Goal: Task Accomplishment & Management: Complete application form

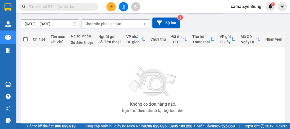
scroll to position [64, 0]
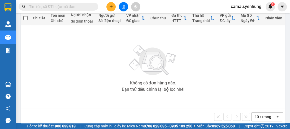
click at [257, 119] on div "10 / trang" at bounding box center [263, 116] width 16 height 5
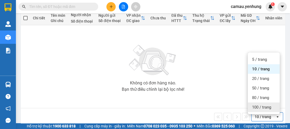
click at [260, 109] on span "100 / trang" at bounding box center [261, 107] width 19 height 5
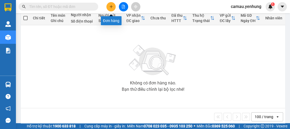
click at [109, 6] on icon "plus" at bounding box center [111, 7] width 4 height 4
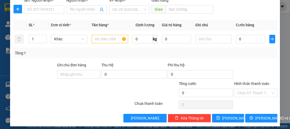
scroll to position [67, 0]
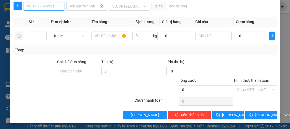
click at [41, 7] on input "SĐT Người Nhận *" at bounding box center [44, 6] width 40 height 8
type input "0919858910"
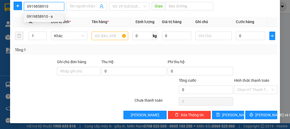
click at [43, 15] on div "0919858910 - a" at bounding box center [44, 17] width 34 height 6
type input "a"
type input "tân an"
type input "100.000"
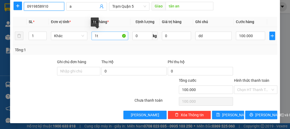
type input "0919858910"
click at [96, 39] on input "1t" at bounding box center [110, 36] width 36 height 8
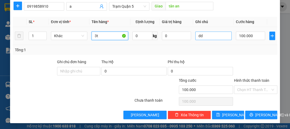
type input "3t"
click at [225, 39] on input "dd" at bounding box center [213, 36] width 36 height 8
type input "d"
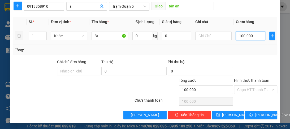
click at [236, 37] on input "100.000" at bounding box center [250, 36] width 29 height 8
type input "0"
type input "2"
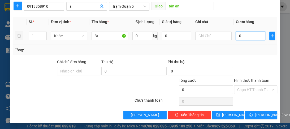
type input "2"
type input "02"
type input "25"
type input "025"
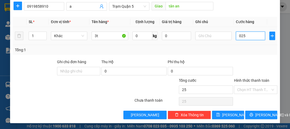
type input "250"
type input "0.250"
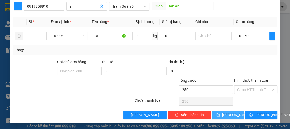
type input "250.000"
click at [228, 113] on span "[PERSON_NAME]" at bounding box center [236, 115] width 28 height 6
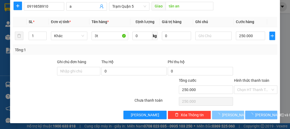
type input "0"
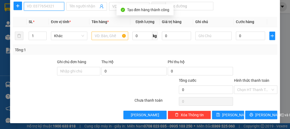
click at [34, 2] on input "SĐT Người Nhận *" at bounding box center [44, 6] width 40 height 8
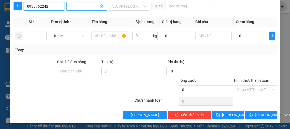
type input "0938762242"
click at [85, 6] on input "Người nhận *" at bounding box center [84, 6] width 29 height 6
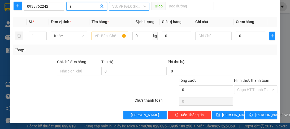
click at [110, 4] on div "VD: VP [GEOGRAPHIC_DATA]" at bounding box center [129, 6] width 40 height 8
type input "a"
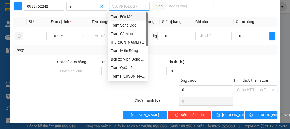
scroll to position [46, 0]
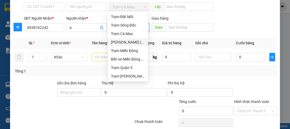
click at [121, 41] on div "[PERSON_NAME] ([GEOGRAPHIC_DATA])" at bounding box center [128, 42] width 34 height 6
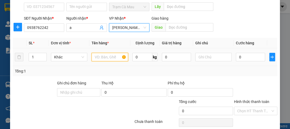
click at [104, 56] on input "text" at bounding box center [110, 57] width 36 height 8
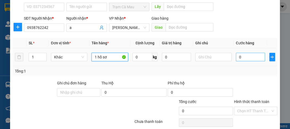
type input "1 hồ sơ"
click at [244, 58] on input "0" at bounding box center [250, 57] width 29 height 8
type input "3"
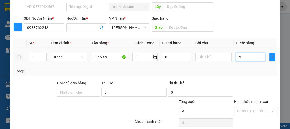
type input "30"
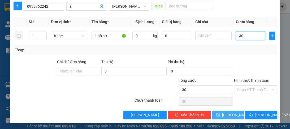
type input "30"
type input "30.000"
click at [227, 115] on span "[PERSON_NAME]" at bounding box center [236, 115] width 28 height 6
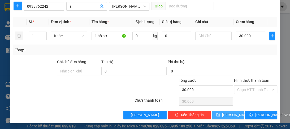
type input "0"
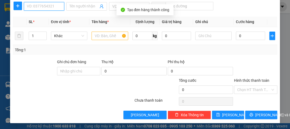
click at [34, 6] on input "SĐT Người Nhận *" at bounding box center [44, 6] width 40 height 8
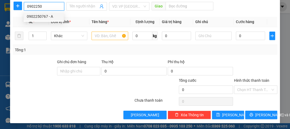
click at [42, 14] on div "0902250767 - A" at bounding box center [44, 17] width 34 height 6
type input "0902250767"
type input "A"
type input "100.000"
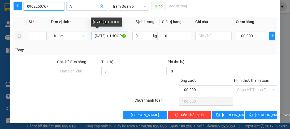
type input "0902250767"
click at [120, 38] on input "[DATE] + 1HOOP" at bounding box center [110, 36] width 36 height 8
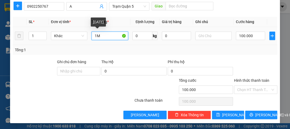
type input "1"
type input "1t"
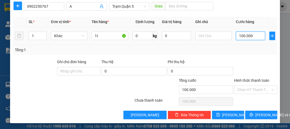
click at [251, 37] on input "100.000" at bounding box center [250, 36] width 29 height 8
type input "0"
type input "3"
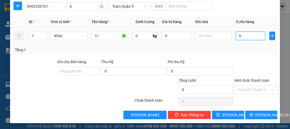
type input "3"
type input "03"
type input "30"
type input "030"
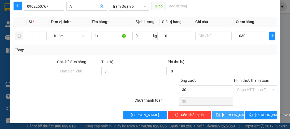
type input "30.000"
click at [229, 116] on span "[PERSON_NAME]" at bounding box center [236, 115] width 28 height 6
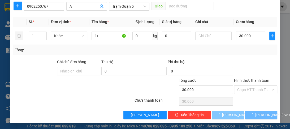
type input "0"
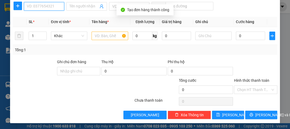
click at [39, 8] on input "SĐT Người Nhận *" at bounding box center [44, 6] width 40 height 8
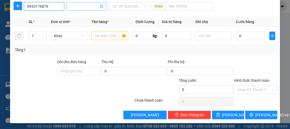
type input "0933176879"
click at [74, 6] on input "Người nhận *" at bounding box center [84, 6] width 29 height 6
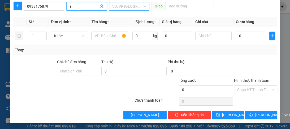
click at [142, 7] on div "VD: VP [GEOGRAPHIC_DATA]" at bounding box center [129, 6] width 40 height 8
type input "a"
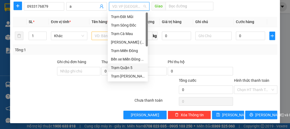
click at [121, 67] on div "Trạm Quận 5" at bounding box center [128, 68] width 34 height 6
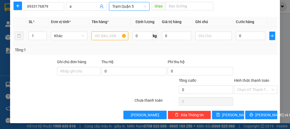
click at [105, 39] on input "text" at bounding box center [110, 36] width 36 height 8
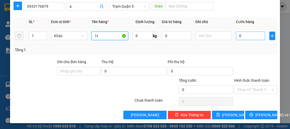
type input "1t"
click at [246, 32] on input "0" at bounding box center [250, 36] width 29 height 8
type input "8"
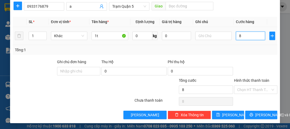
type input "80"
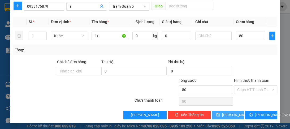
type input "80.000"
click at [229, 113] on span "[PERSON_NAME]" at bounding box center [236, 115] width 28 height 6
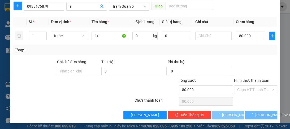
type input "0"
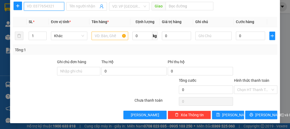
click at [27, 6] on input "SĐT Người Nhận *" at bounding box center [44, 6] width 40 height 8
type input "0377789511"
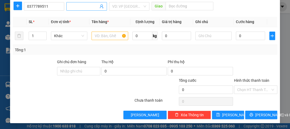
click at [92, 7] on input "Người nhận *" at bounding box center [84, 6] width 29 height 6
type input "a"
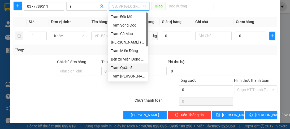
click at [121, 7] on input "search" at bounding box center [127, 6] width 30 height 8
click at [130, 42] on div "[PERSON_NAME] ([GEOGRAPHIC_DATA])" at bounding box center [128, 42] width 34 height 6
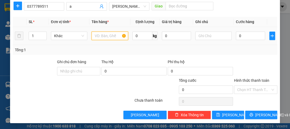
click at [113, 36] on input "text" at bounding box center [110, 36] width 36 height 8
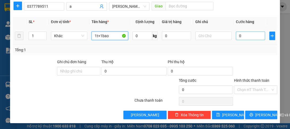
type input "1t+1bao"
click at [247, 38] on input "0" at bounding box center [250, 36] width 29 height 8
type input "1"
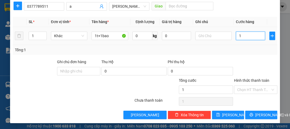
type input "10"
type input "100"
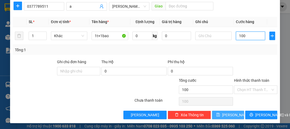
type input "100"
type input "100.000"
click at [227, 116] on span "[PERSON_NAME]" at bounding box center [236, 115] width 28 height 6
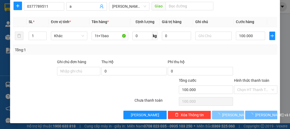
type input "0"
